Goal: Find specific page/section: Find specific page/section

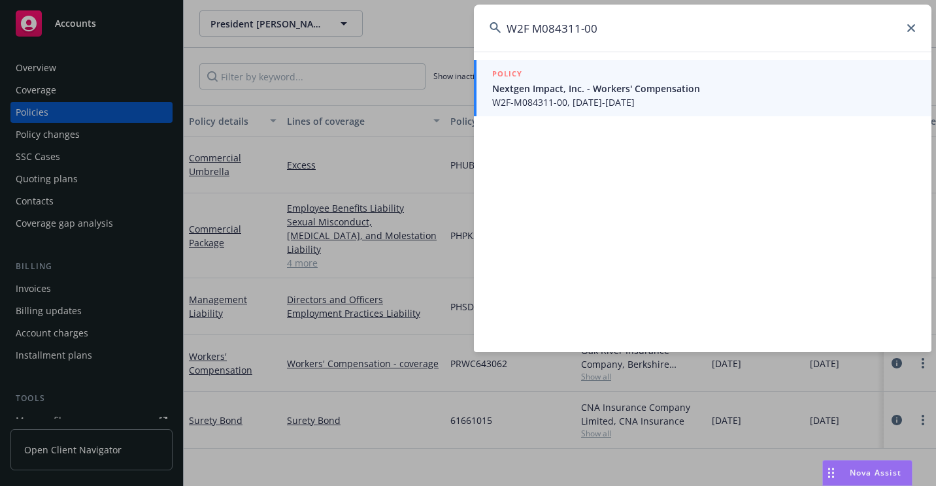
type input "W2F M084311-00"
click at [516, 99] on span "W2F-M084311-00, [DATE]-[DATE]" at bounding box center [703, 102] width 423 height 14
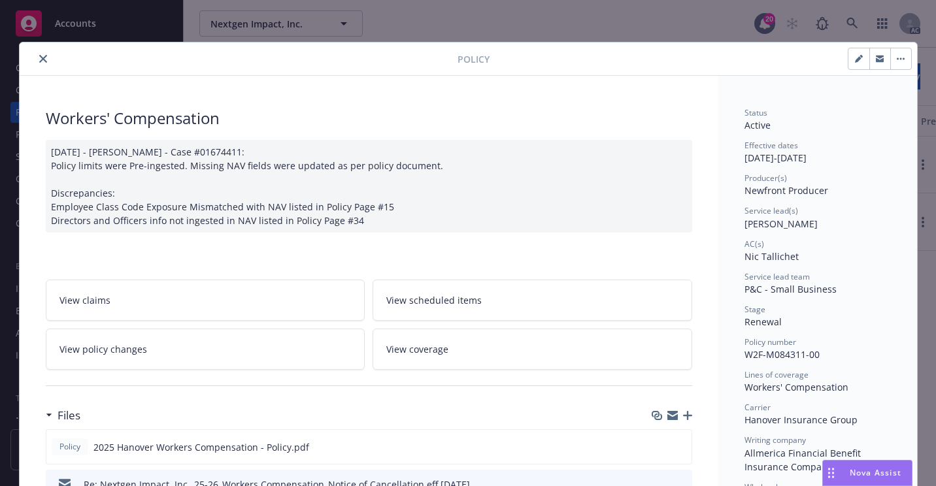
click at [39, 66] on button "close" at bounding box center [43, 59] width 16 height 16
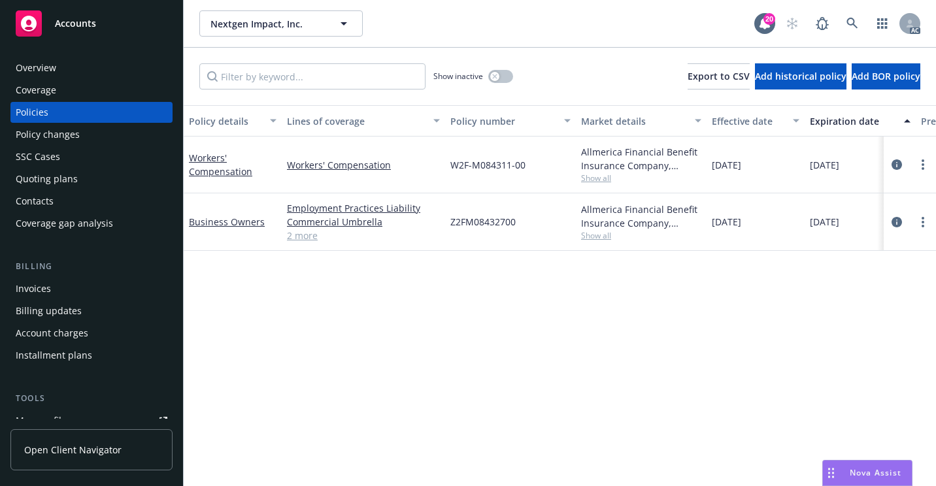
click at [506, 42] on div "Nextgen Impact, Inc. Nextgen Impact, Inc. 20 AC" at bounding box center [560, 23] width 752 height 47
click at [63, 70] on div "Overview" at bounding box center [92, 68] width 152 height 21
